Goal: Check status: Check status

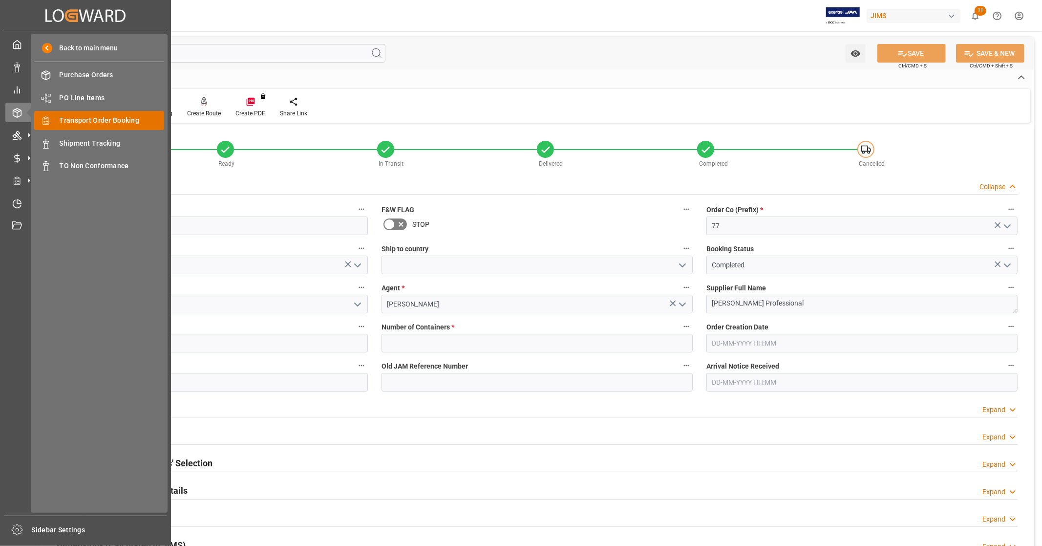
click at [106, 123] on span "Transport Order Booking" at bounding box center [112, 120] width 105 height 10
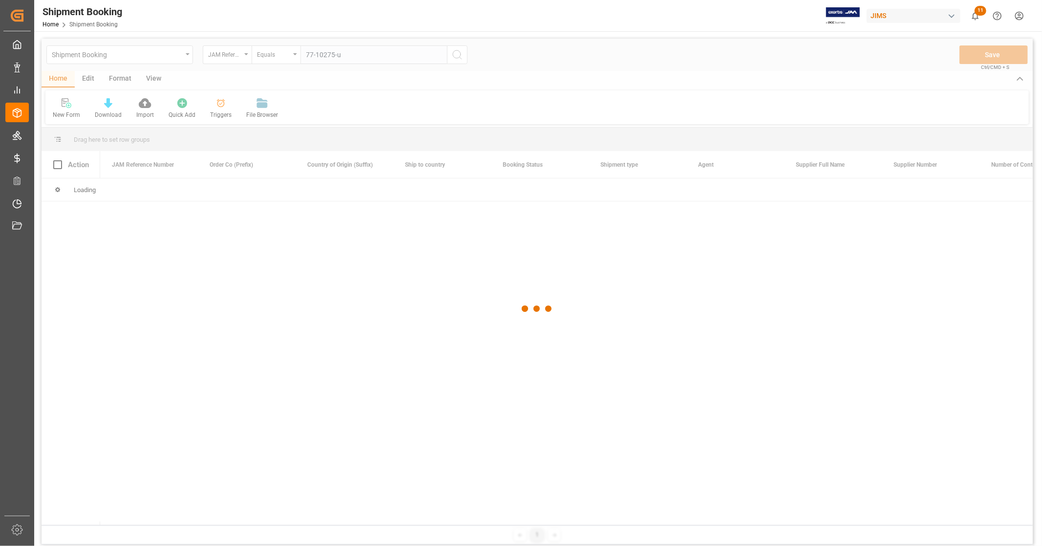
type input "77-10275-us"
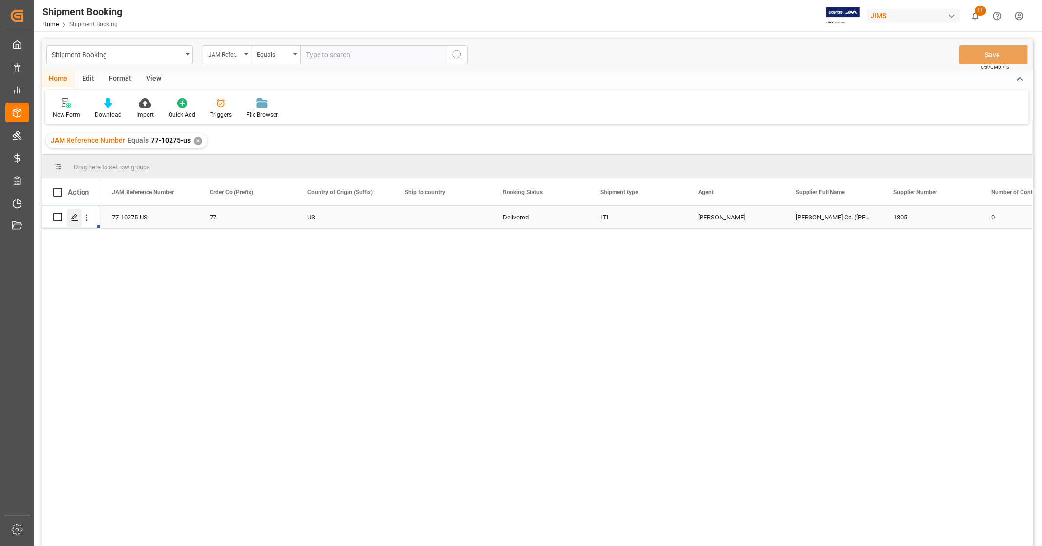
click at [71, 218] on icon "Press SPACE to select this row." at bounding box center [75, 217] width 8 height 8
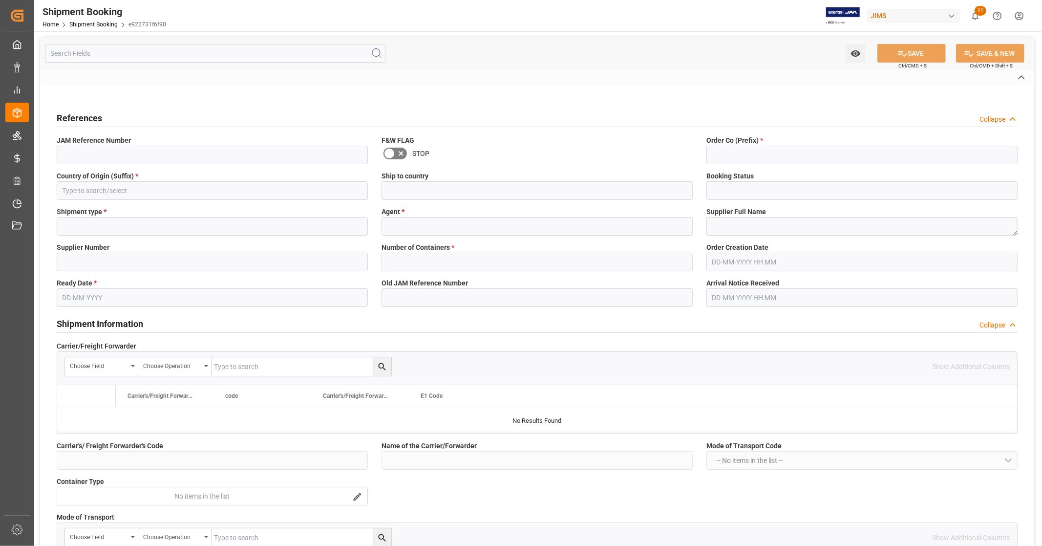
type textarea "13391-69264914-5"
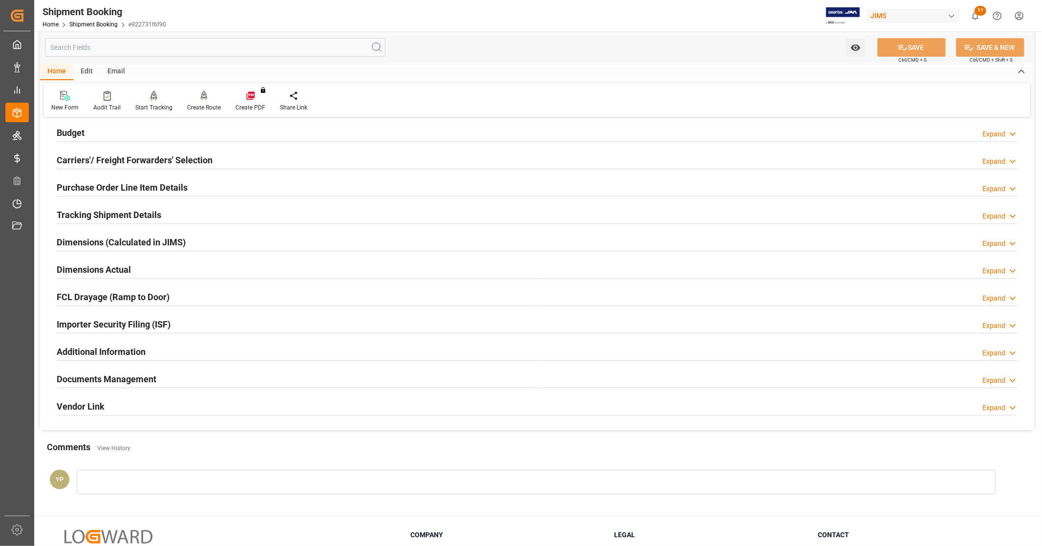
scroll to position [188, 0]
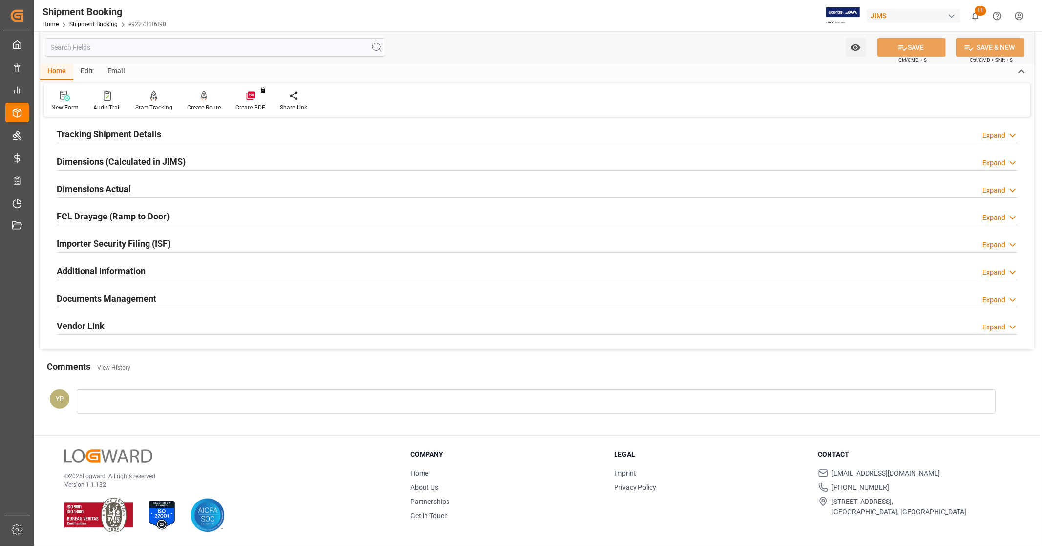
click at [196, 298] on div "Documents Management Expand" at bounding box center [537, 297] width 961 height 19
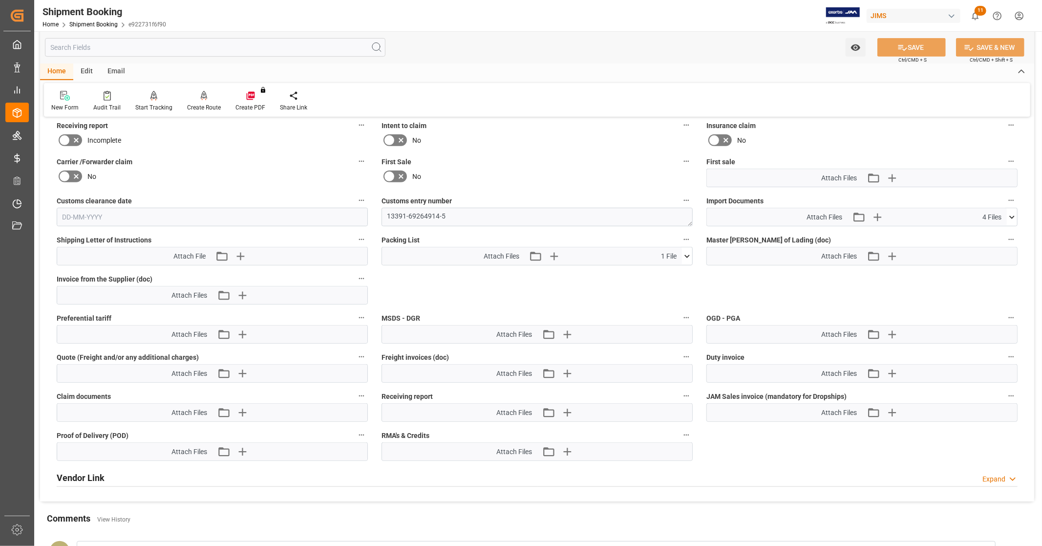
scroll to position [460, 0]
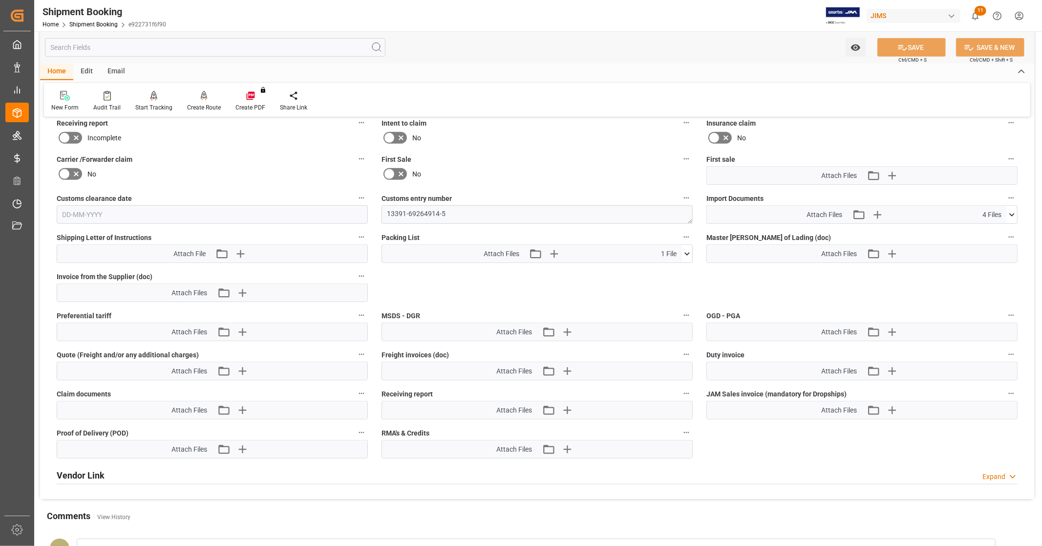
click at [1010, 213] on icon at bounding box center [1011, 214] width 5 height 3
click at [987, 262] on icon at bounding box center [986, 263] width 10 height 10
